Goal: Find specific page/section: Find specific page/section

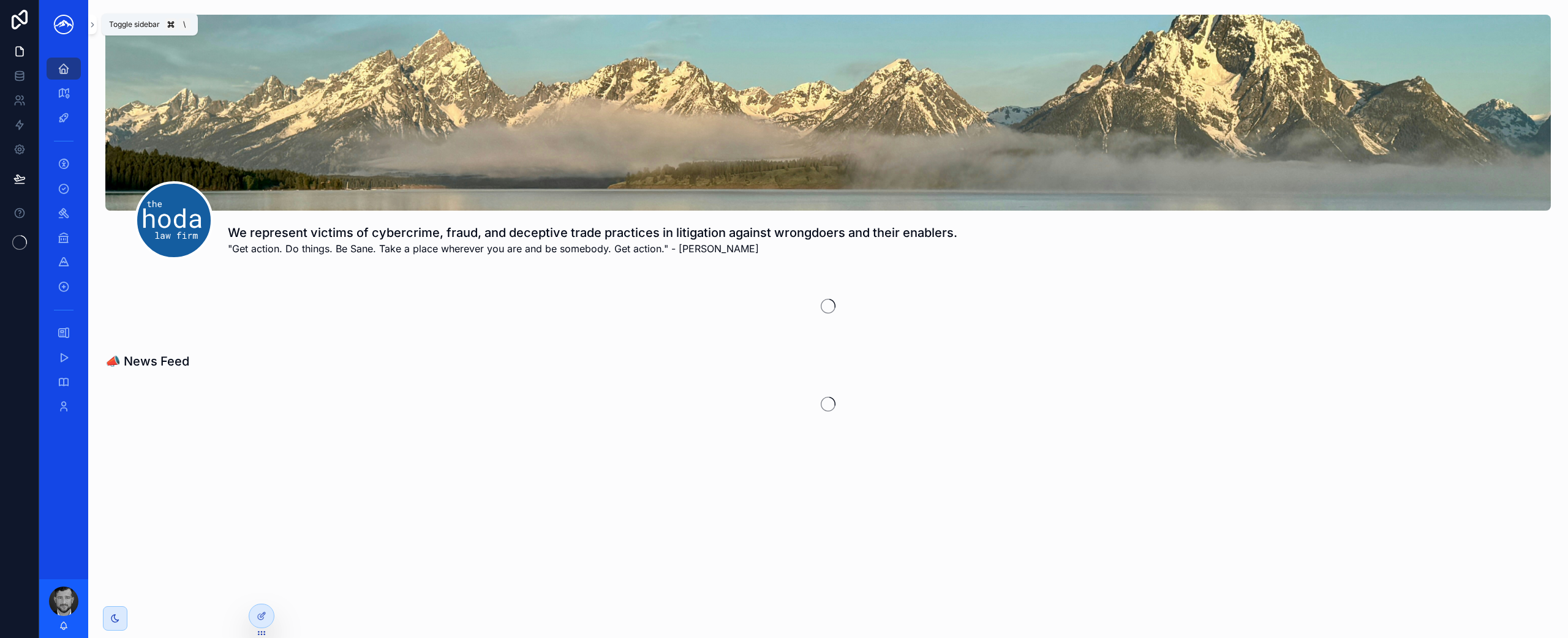
click at [90, 31] on button "scrollable content" at bounding box center [92, 25] width 8 height 20
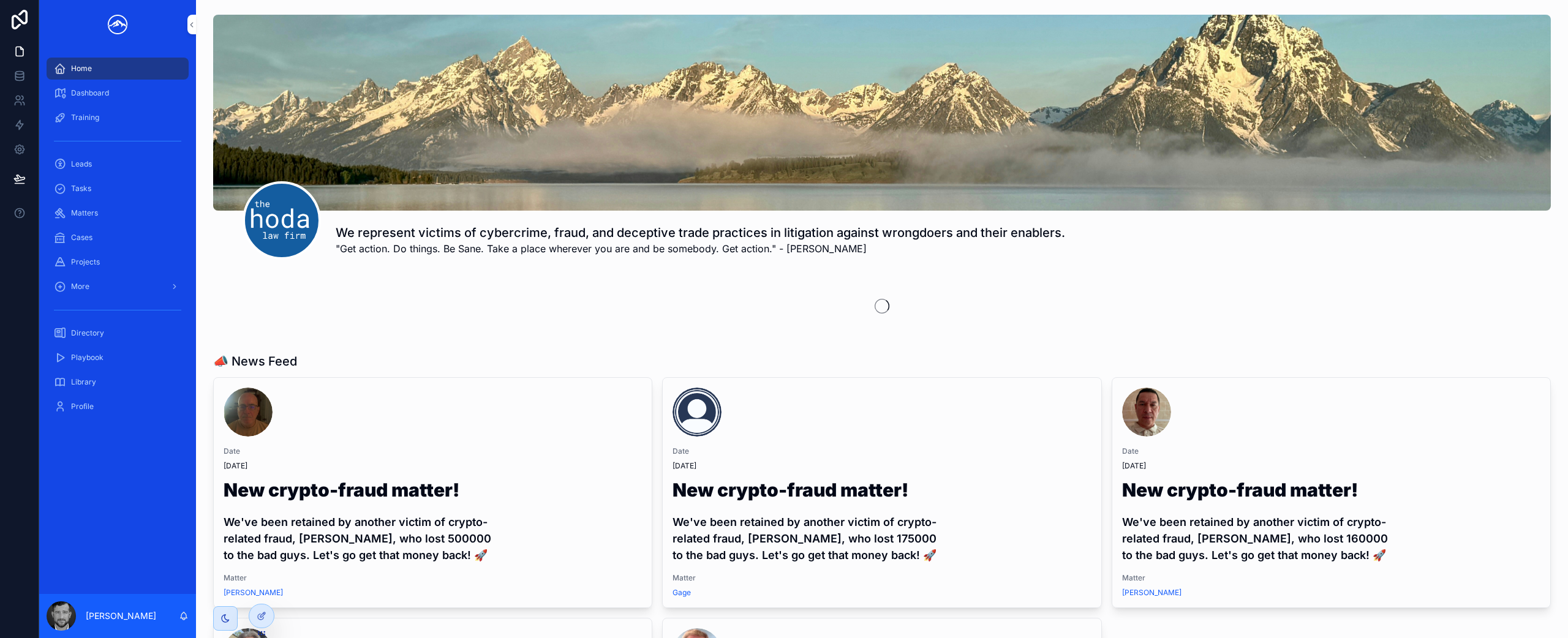
click at [97, 215] on span "Matters" at bounding box center [84, 213] width 27 height 10
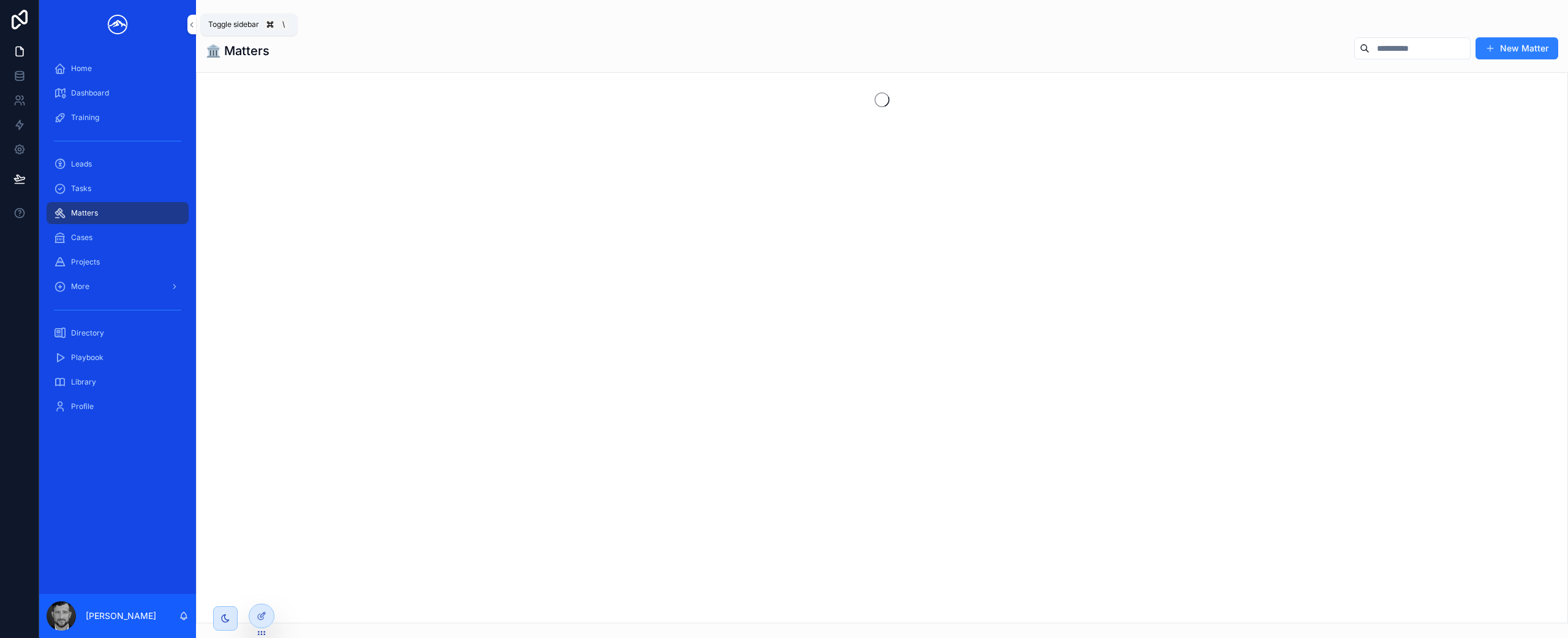
click at [190, 27] on icon "scrollable content" at bounding box center [191, 25] width 8 height 9
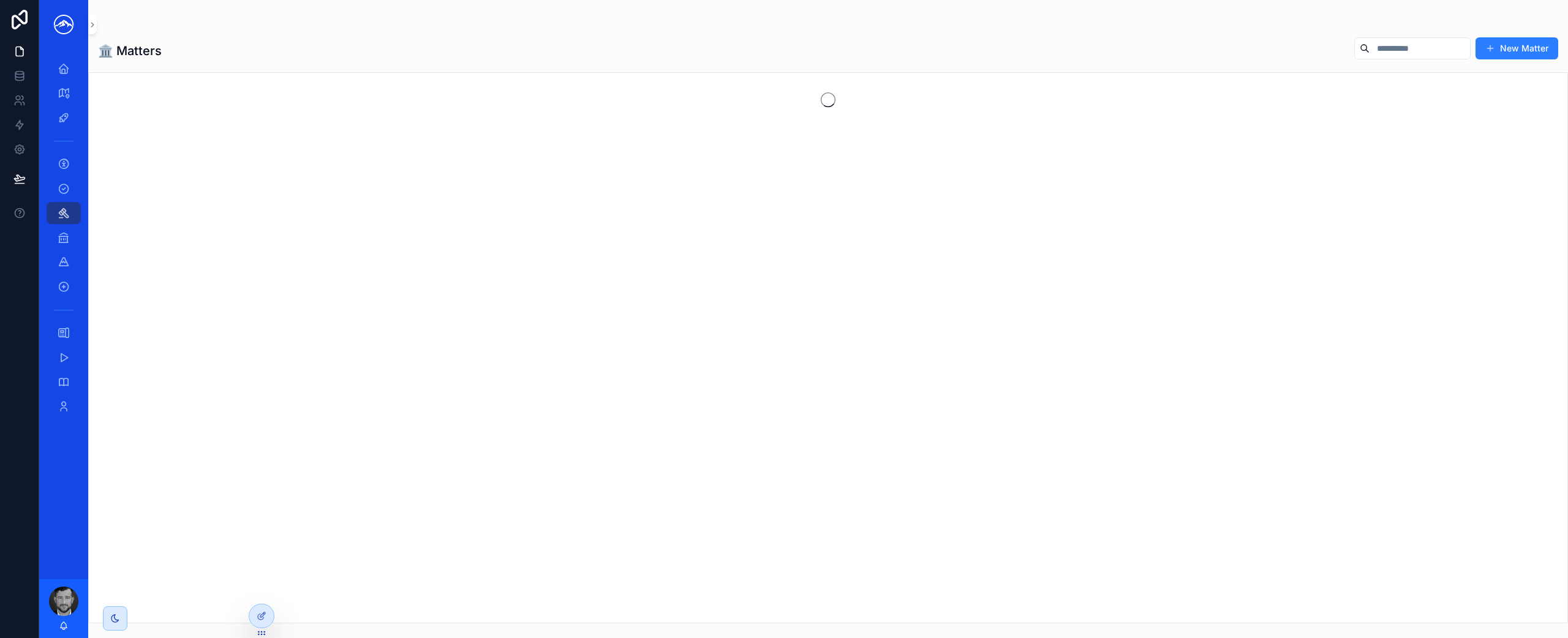
click at [1383, 52] on input "scrollable content" at bounding box center [1420, 48] width 100 height 17
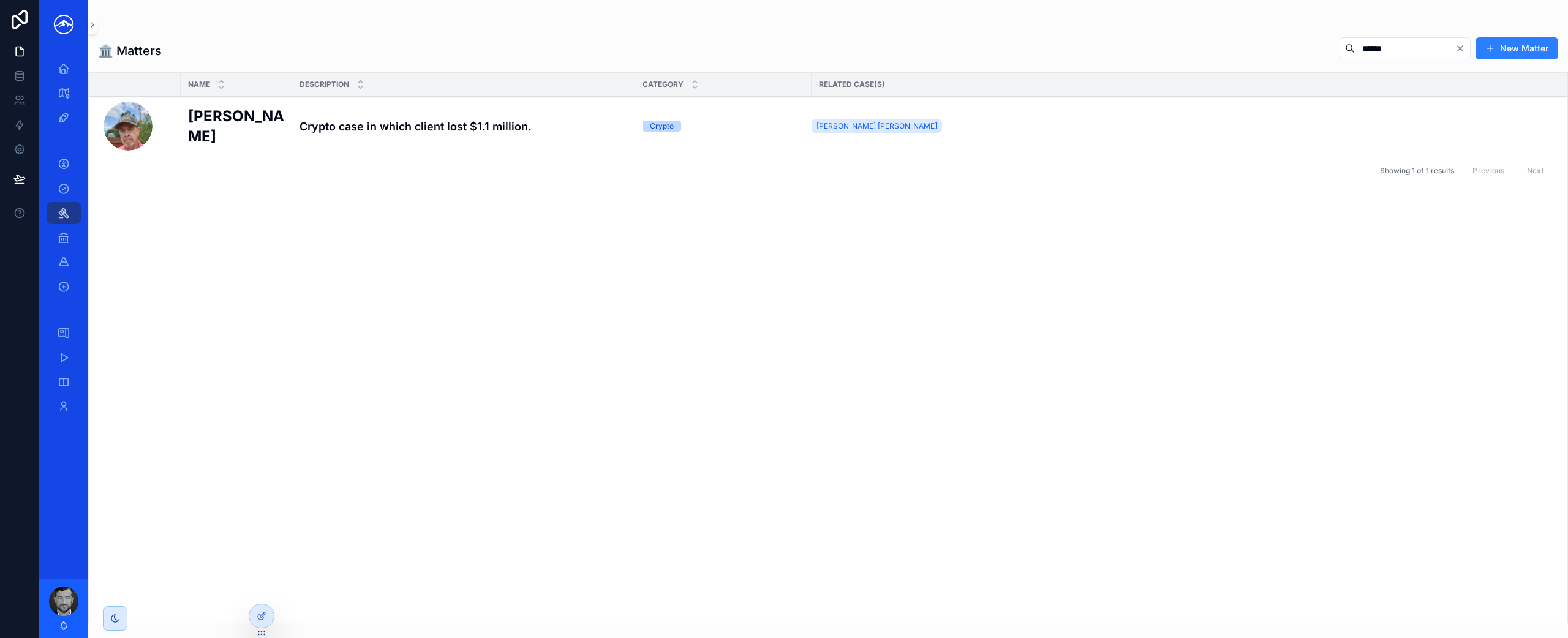
type input "******"
click at [441, 130] on h4 "Crypto case in which client lost $1.1 million." at bounding box center [463, 126] width 328 height 16
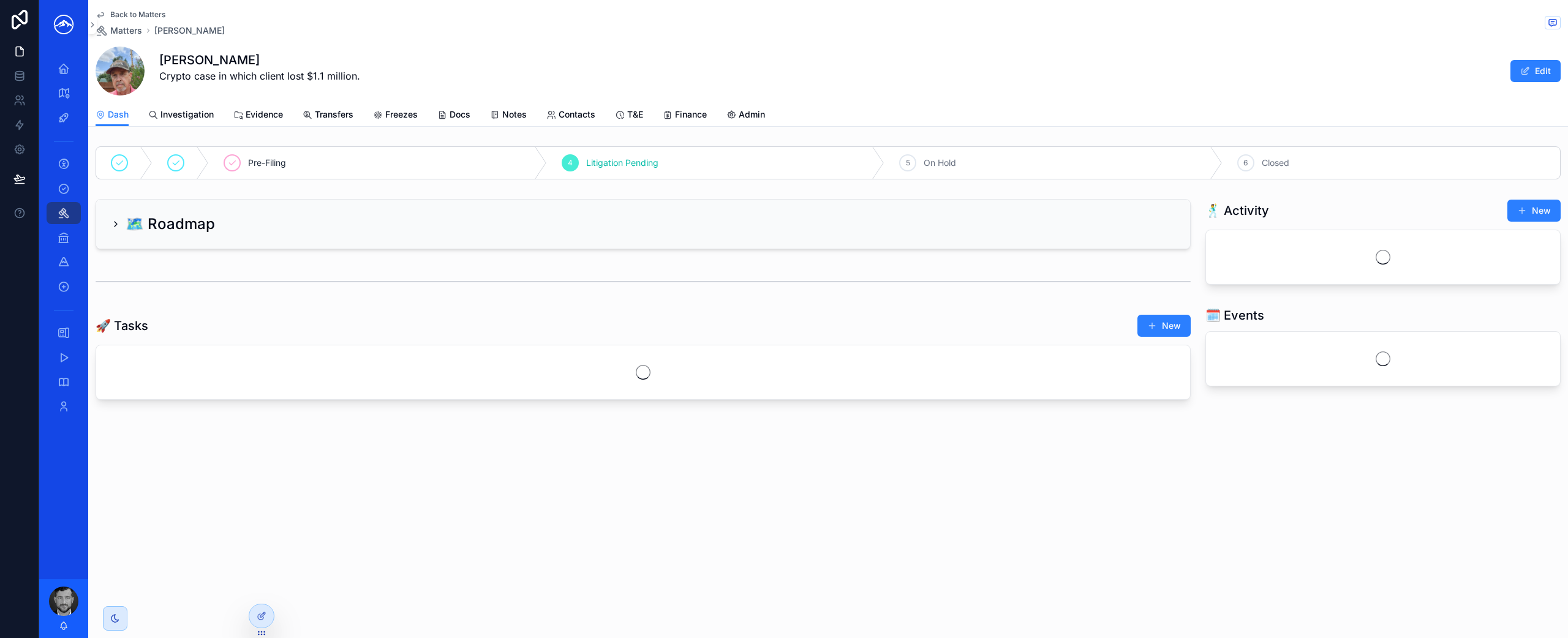
click at [387, 115] on span "Freezes" at bounding box center [402, 114] width 33 height 12
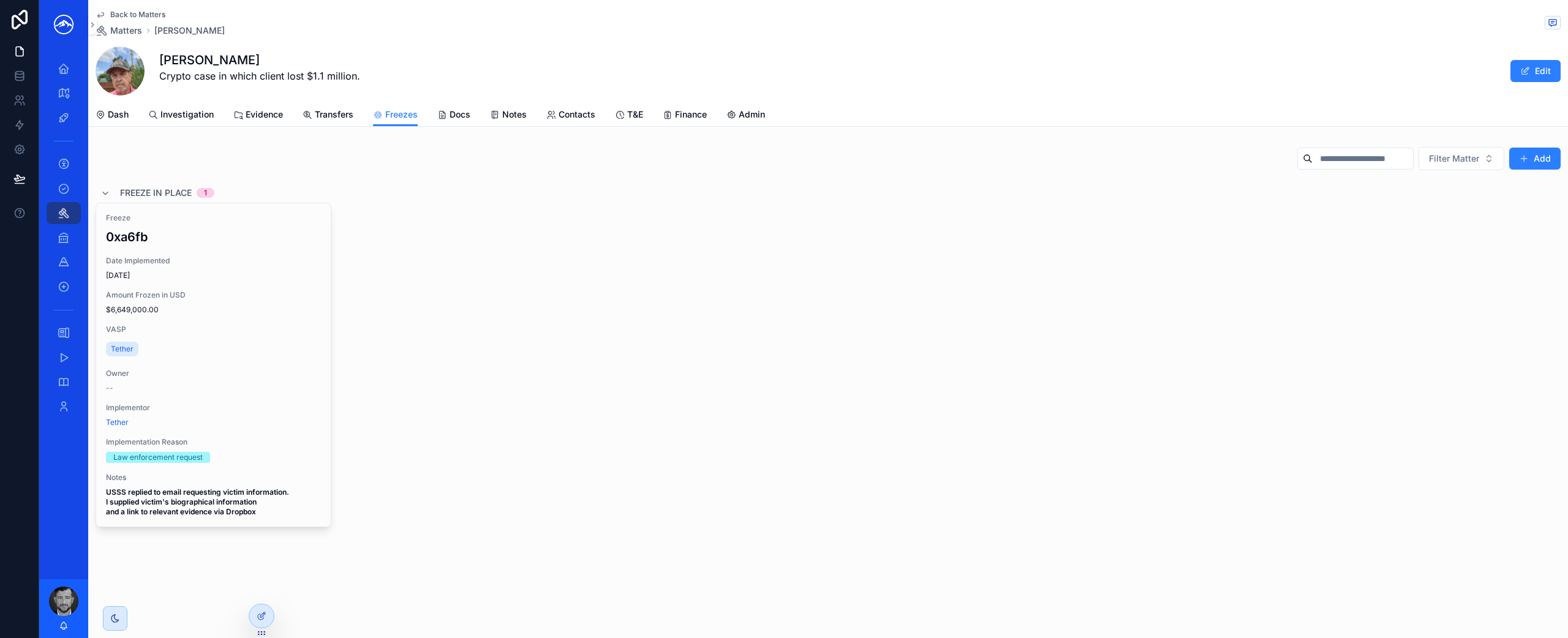
click at [226, 267] on div "Date Implemented 11/10/2023" at bounding box center [213, 269] width 215 height 25
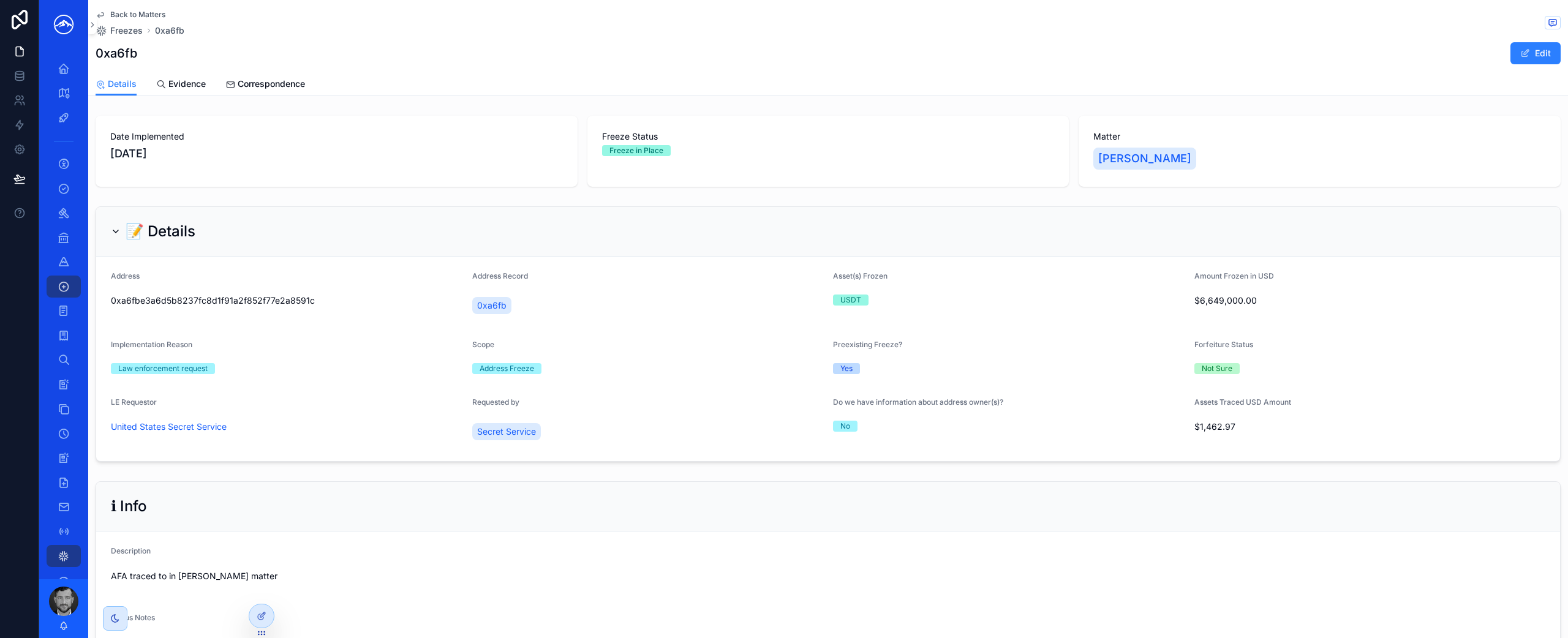
click at [125, 10] on span "Back to Matters" at bounding box center [138, 14] width 55 height 10
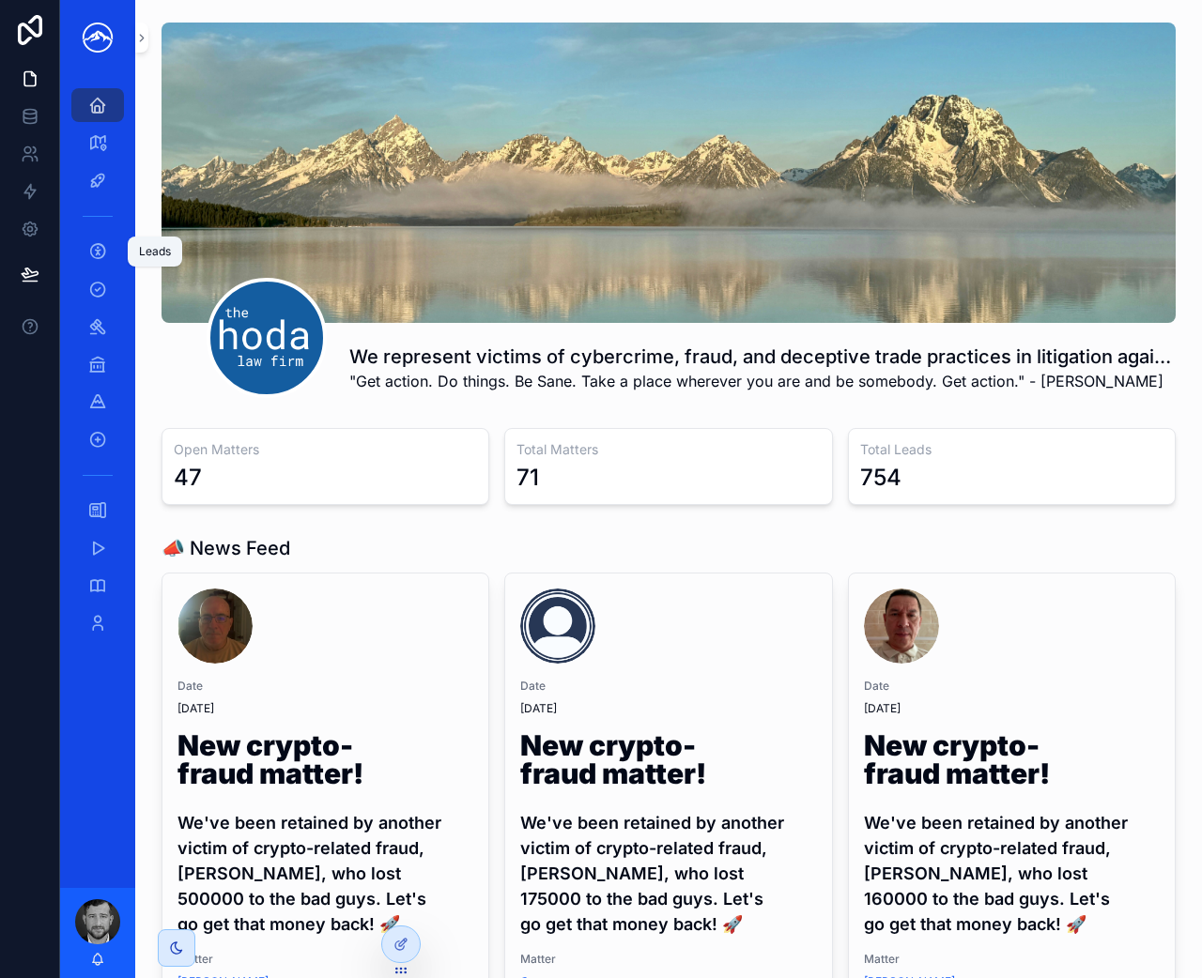
click at [102, 246] on icon "scrollable content" at bounding box center [97, 251] width 19 height 19
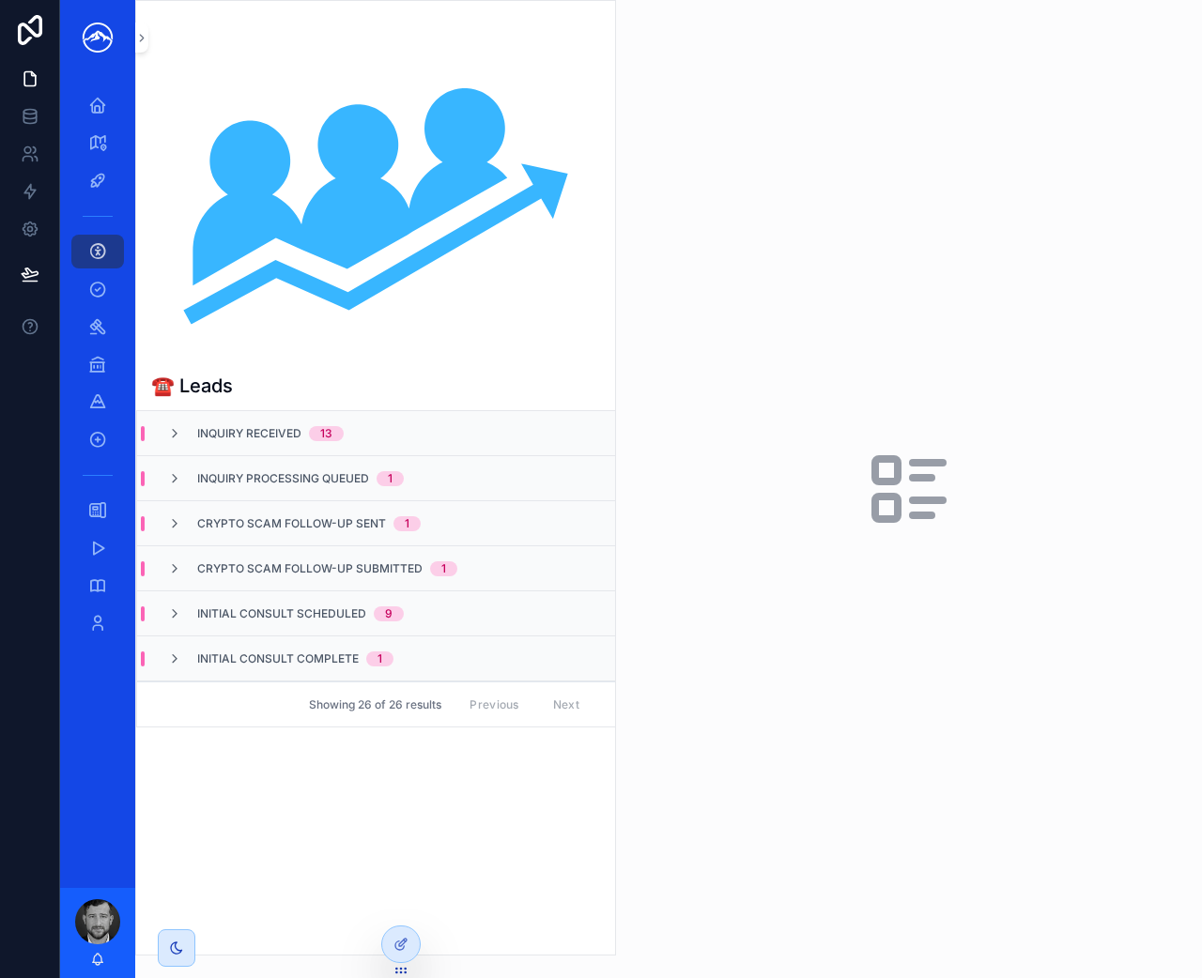
click at [178, 612] on icon "scrollable content" at bounding box center [174, 614] width 15 height 15
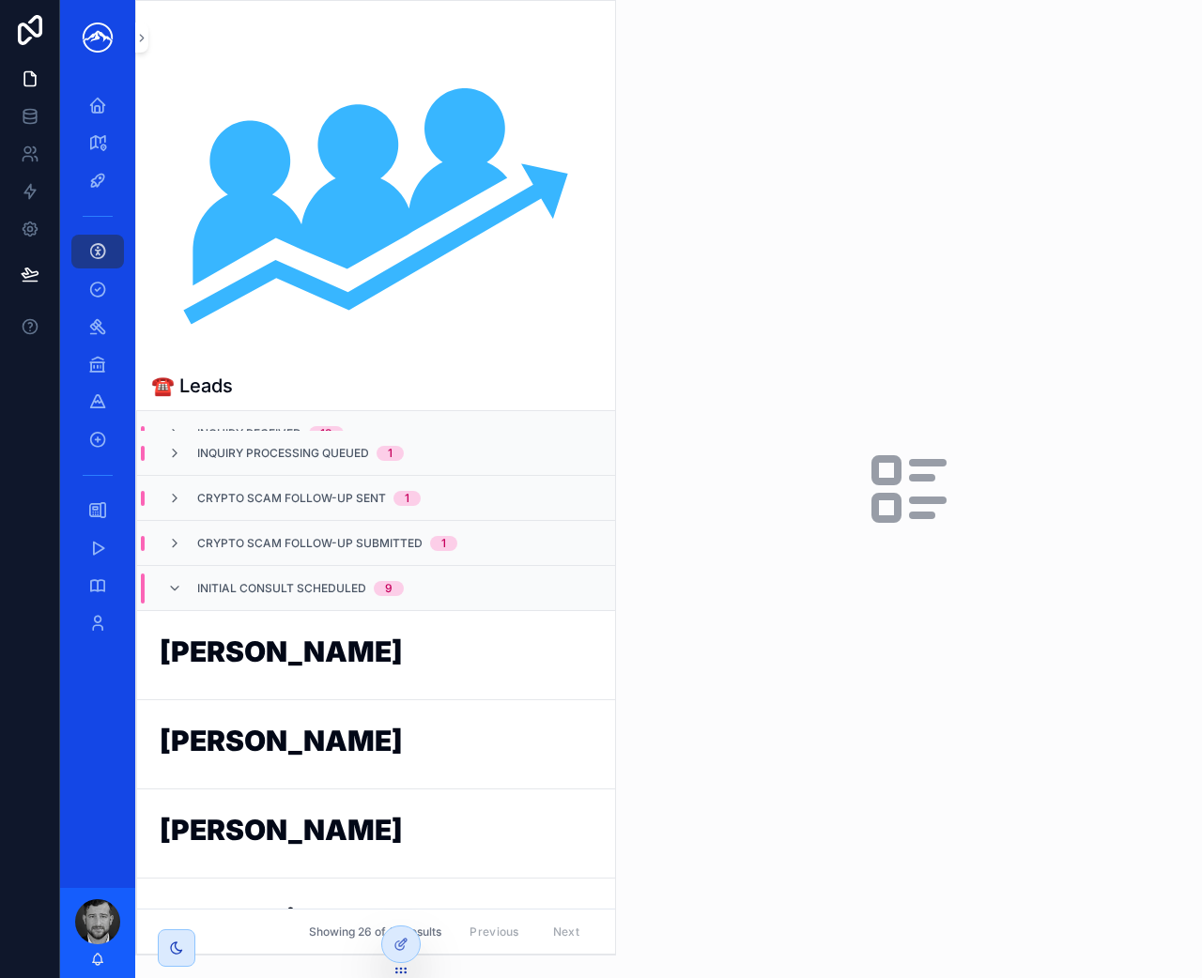
scroll to position [6, 0]
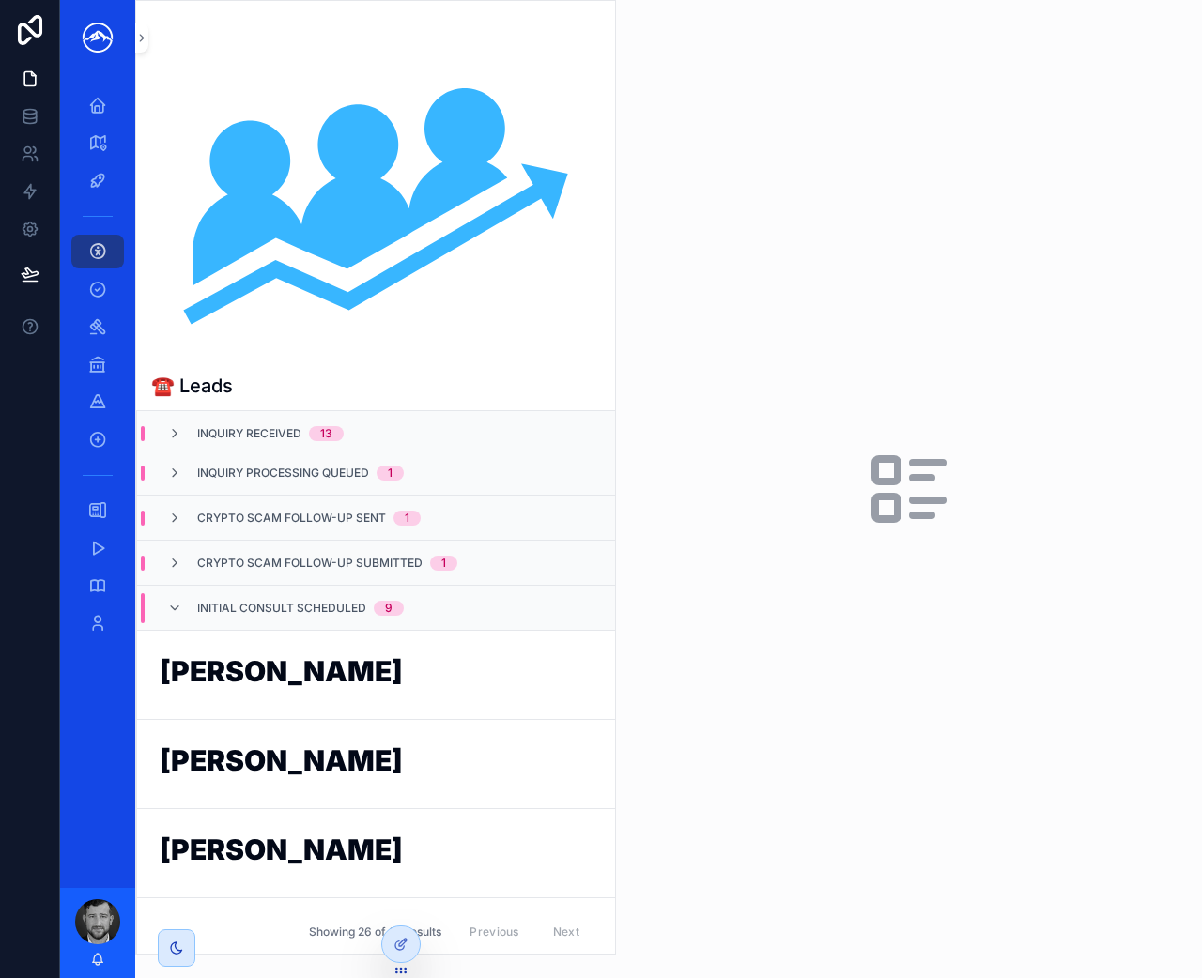
click at [177, 564] on icon "scrollable content" at bounding box center [174, 563] width 15 height 15
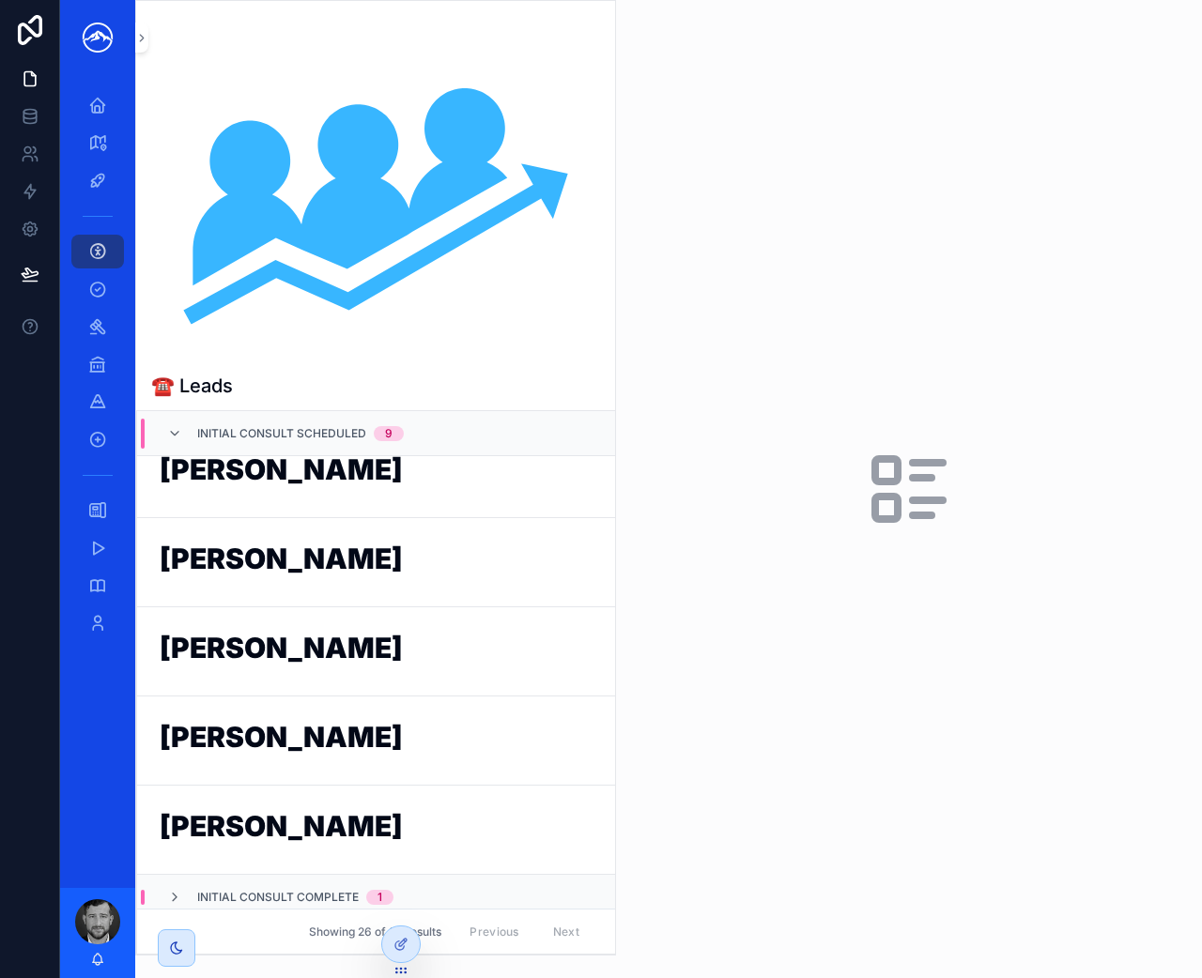
scroll to position [665, 0]
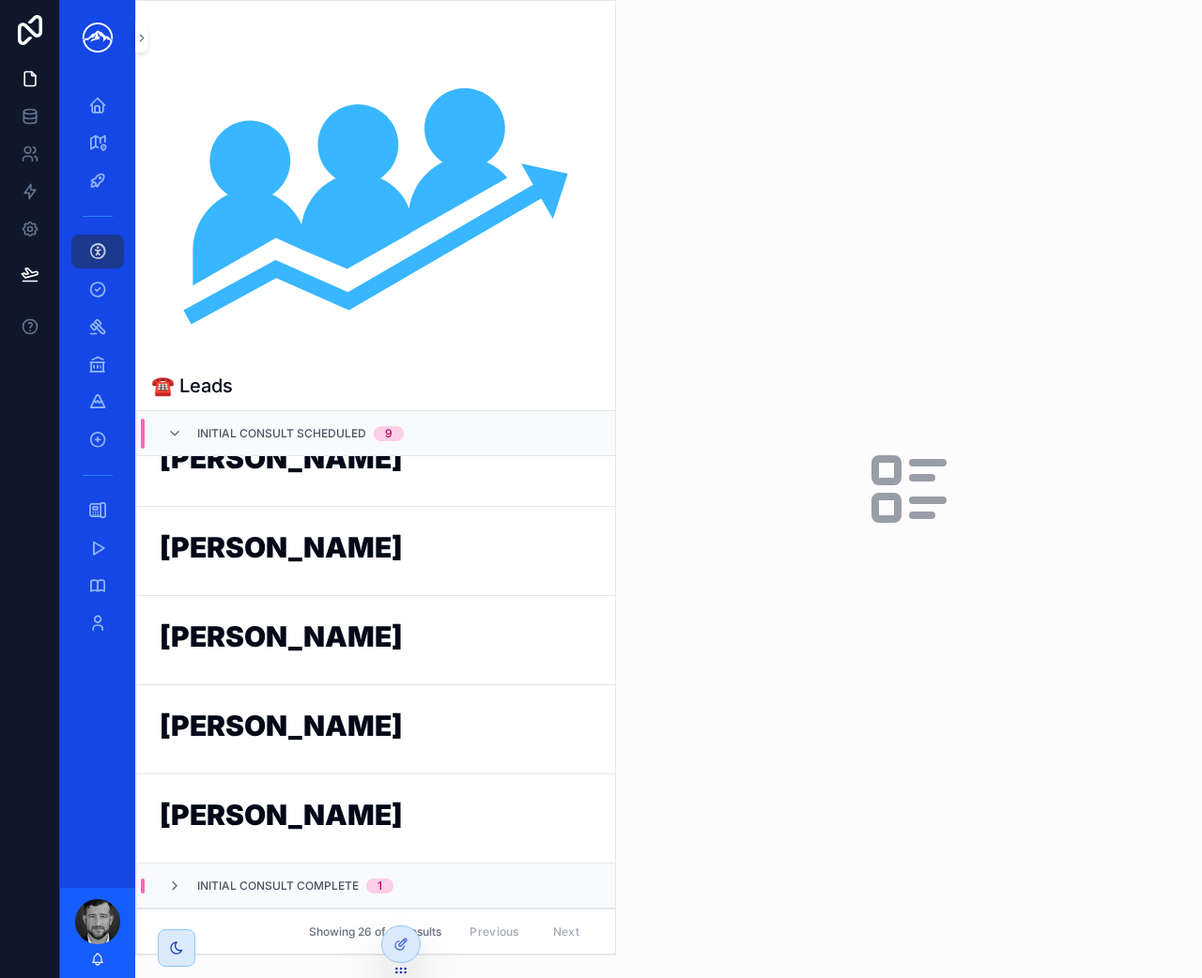
click at [178, 886] on icon "scrollable content" at bounding box center [174, 886] width 15 height 15
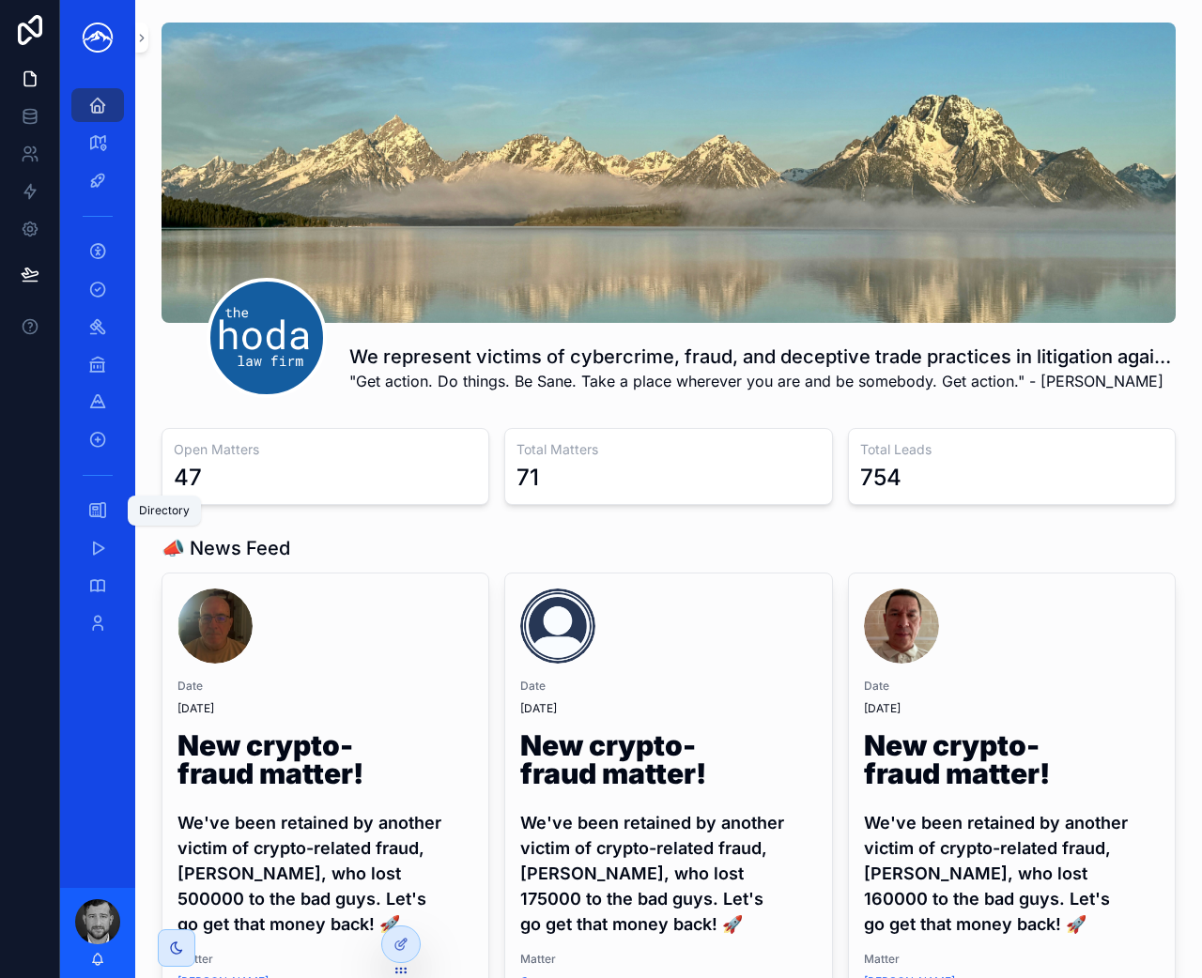
click at [105, 512] on icon "scrollable content" at bounding box center [97, 510] width 19 height 19
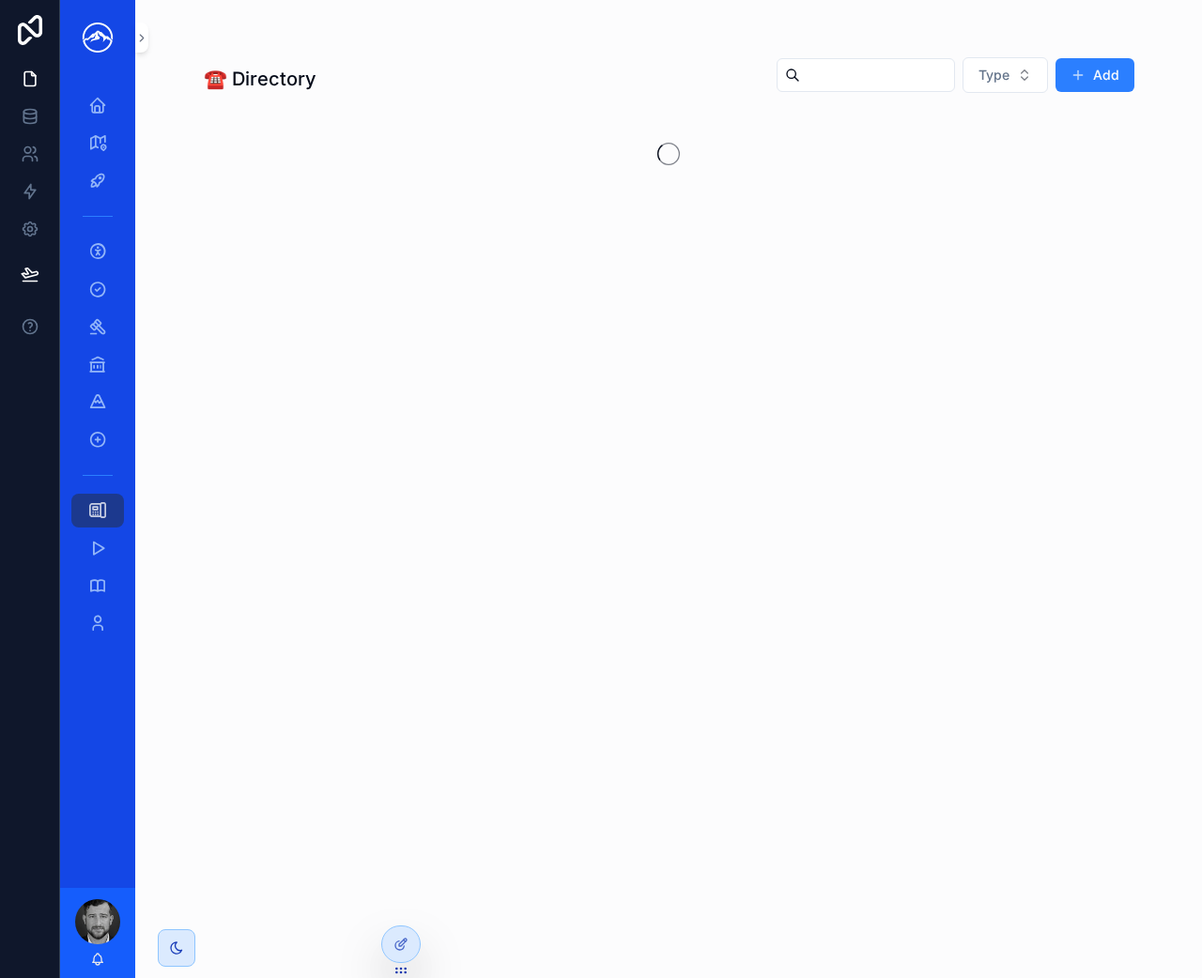
click at [839, 84] on input "scrollable content" at bounding box center [877, 75] width 154 height 26
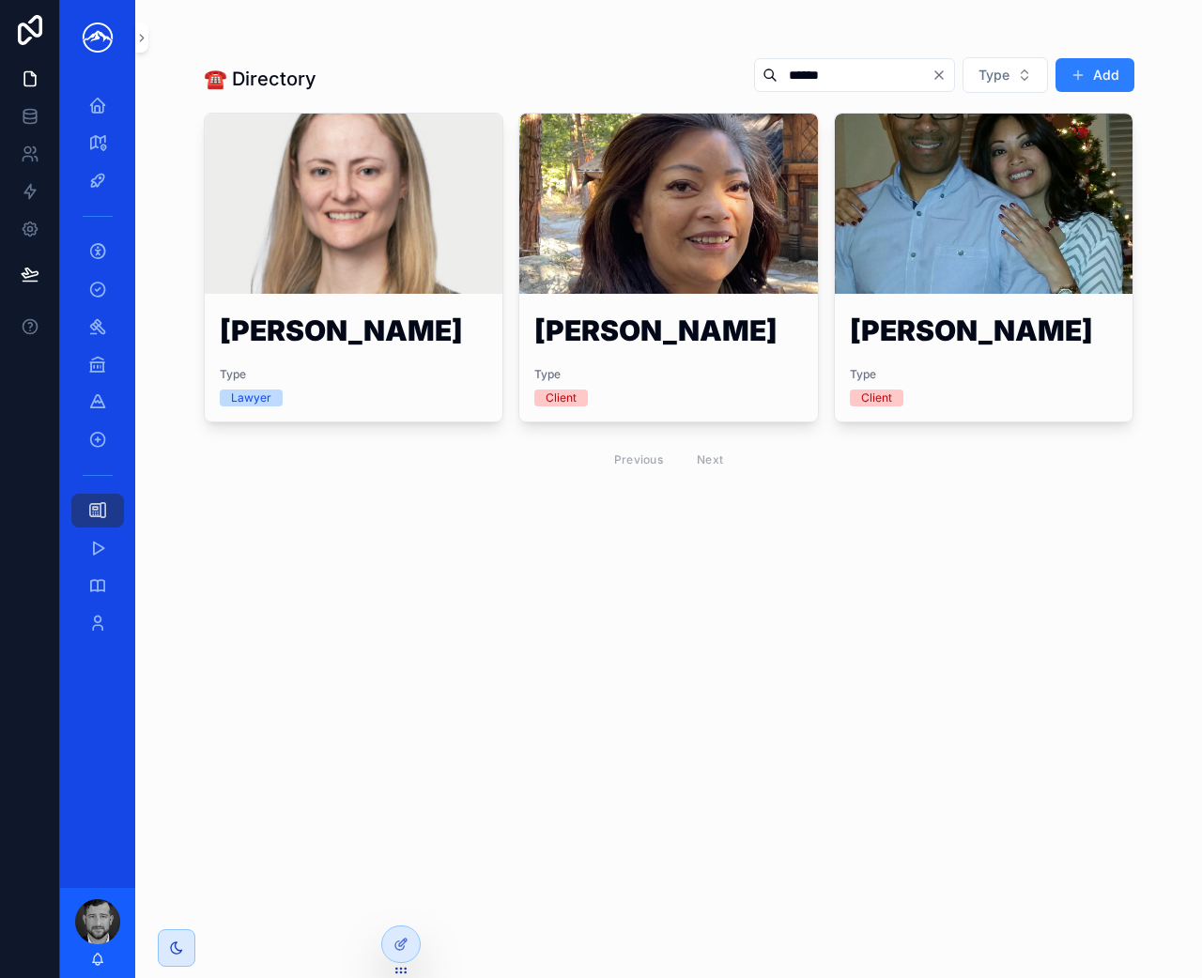
type input "******"
click at [1002, 308] on div "Peter Harris Type Client" at bounding box center [984, 361] width 299 height 120
